Goal: Task Accomplishment & Management: Manage account settings

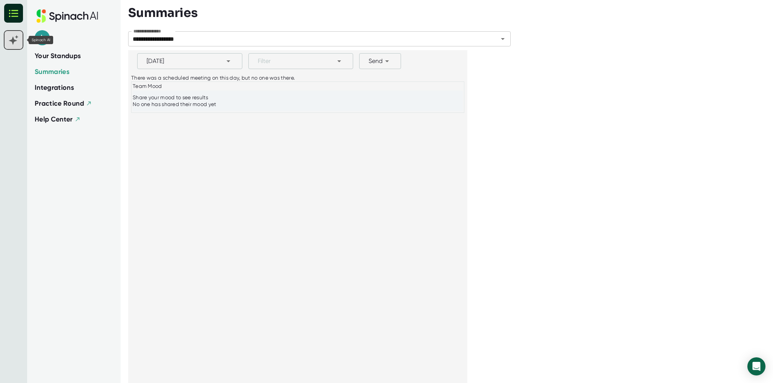
click at [11, 41] on rect at bounding box center [14, 40] width 18 height 18
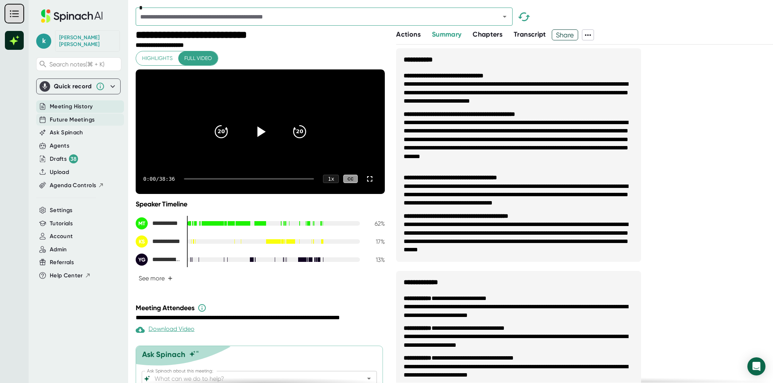
click at [64, 115] on span "Future Meetings" at bounding box center [72, 119] width 45 height 9
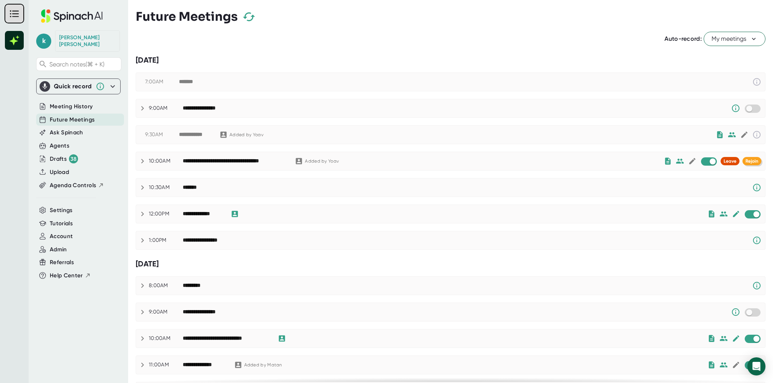
click at [748, 162] on span "Rejoin" at bounding box center [752, 160] width 13 height 5
checkbox input "true"
click at [42, 106] on icon at bounding box center [42, 106] width 2 height 0
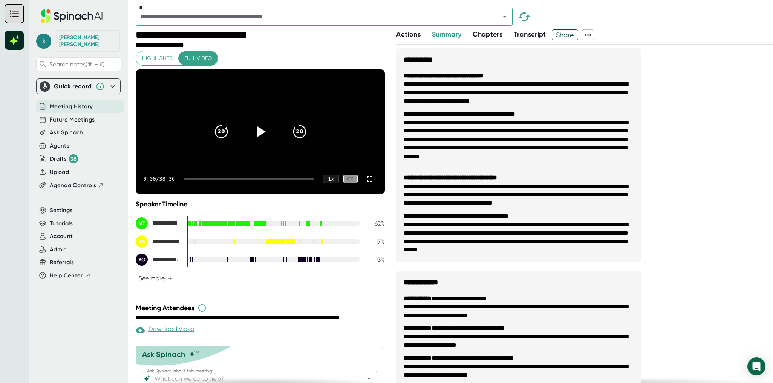
click at [46, 40] on span "k" at bounding box center [43, 41] width 15 height 15
click at [96, 201] on div at bounding box center [386, 191] width 773 height 383
click at [77, 115] on span "Future Meetings" at bounding box center [72, 119] width 45 height 9
